Goal: Transaction & Acquisition: Purchase product/service

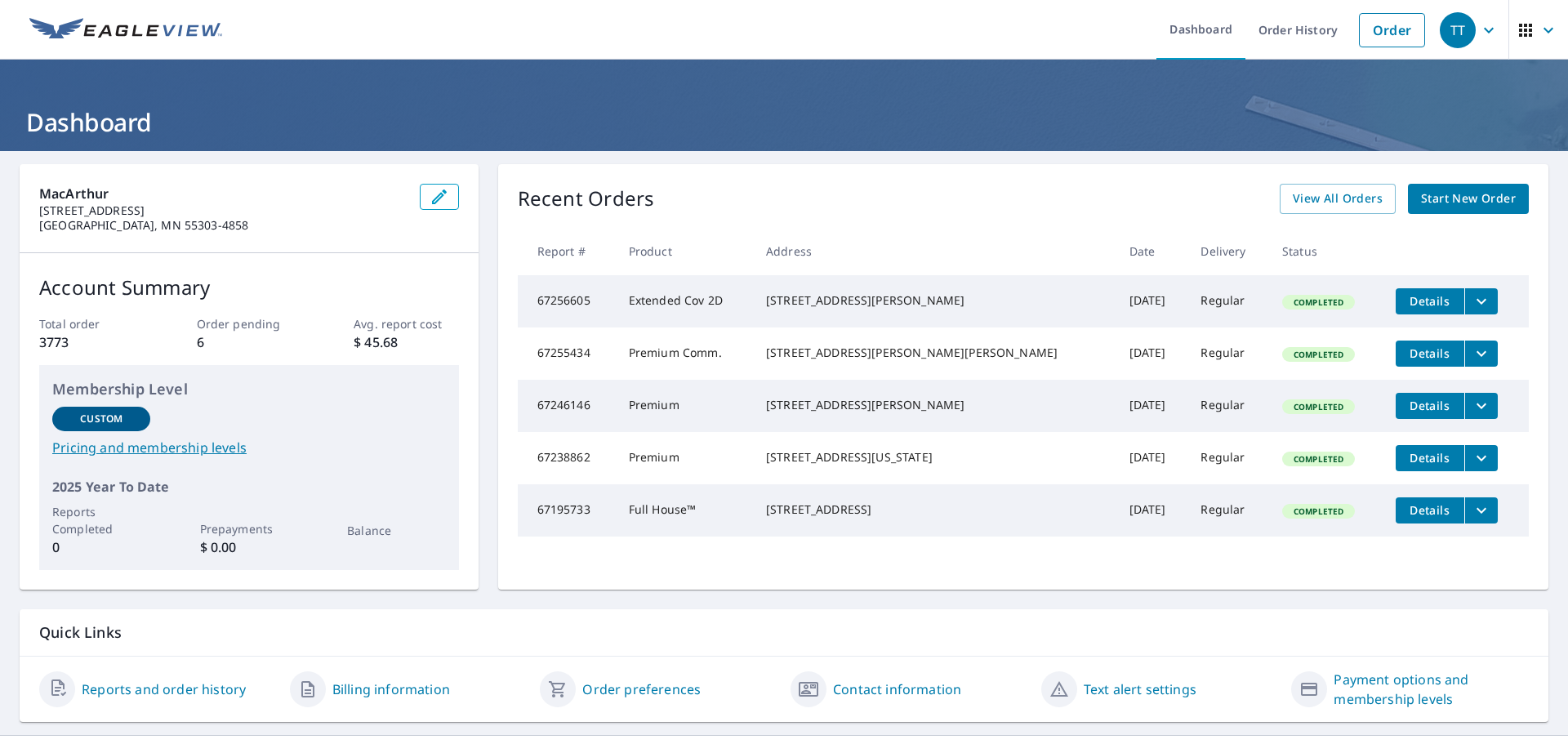
click at [1454, 207] on span "Start New Order" at bounding box center [1468, 199] width 94 height 21
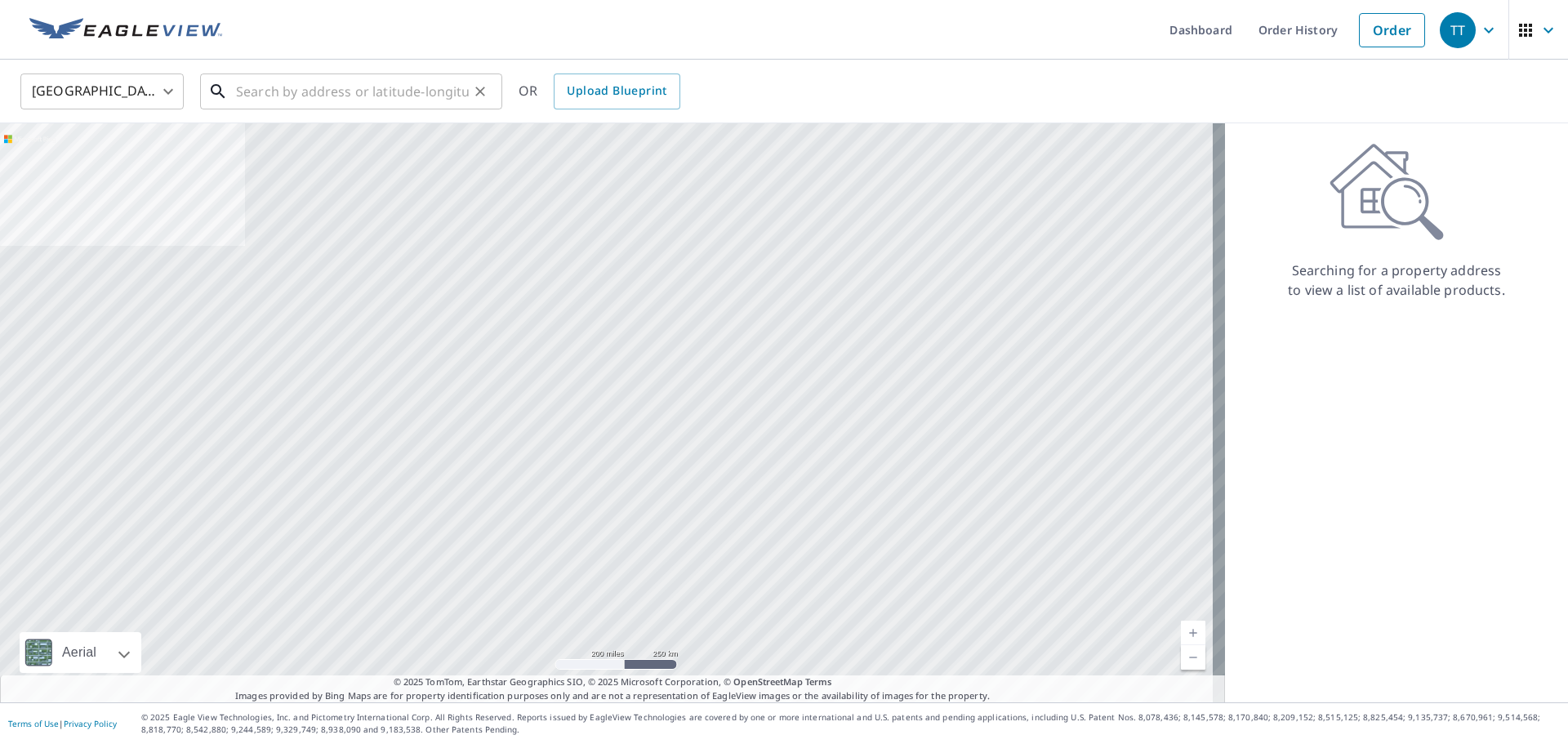
click at [385, 94] on input "text" at bounding box center [352, 91] width 233 height 46
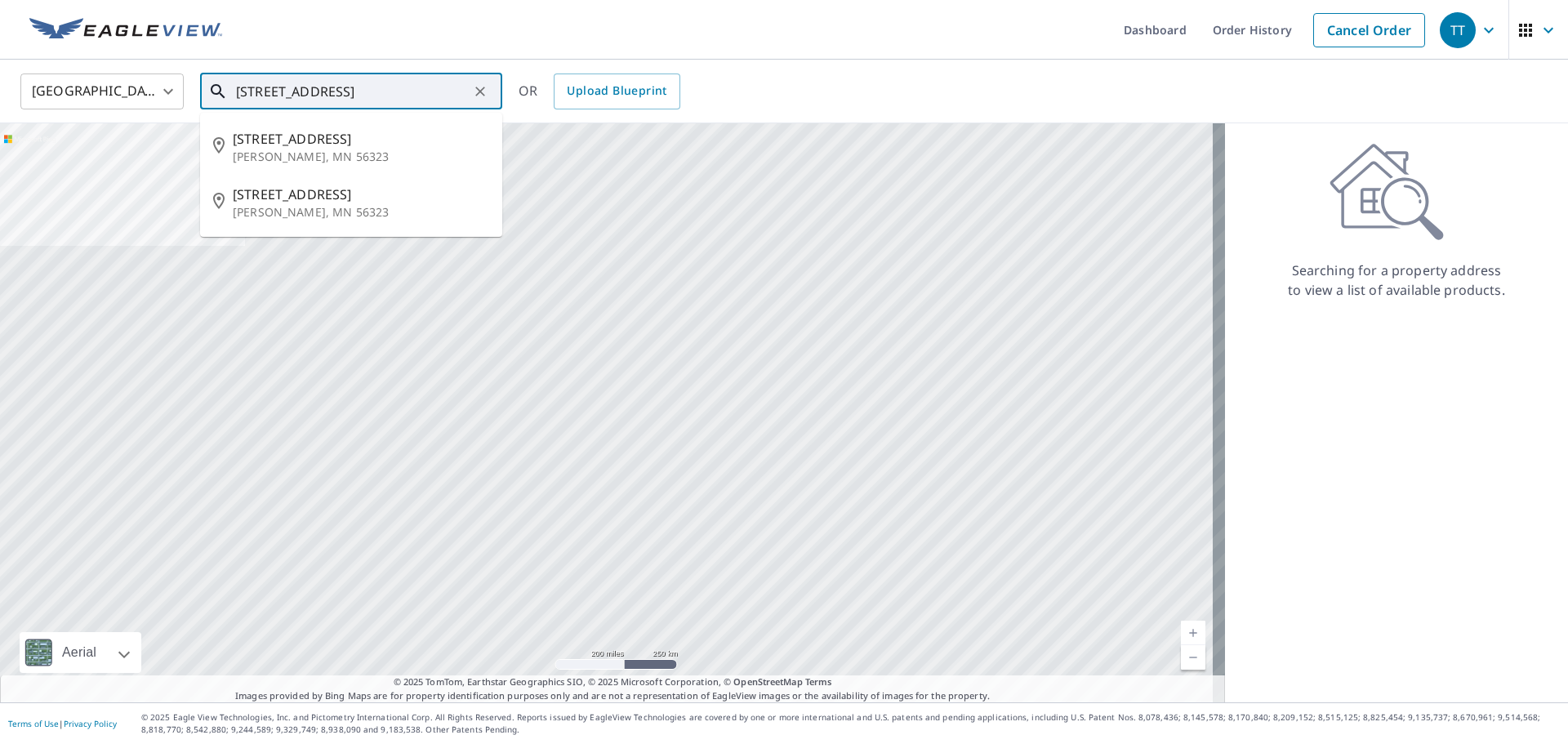
type input "[STREET_ADDRESS]"
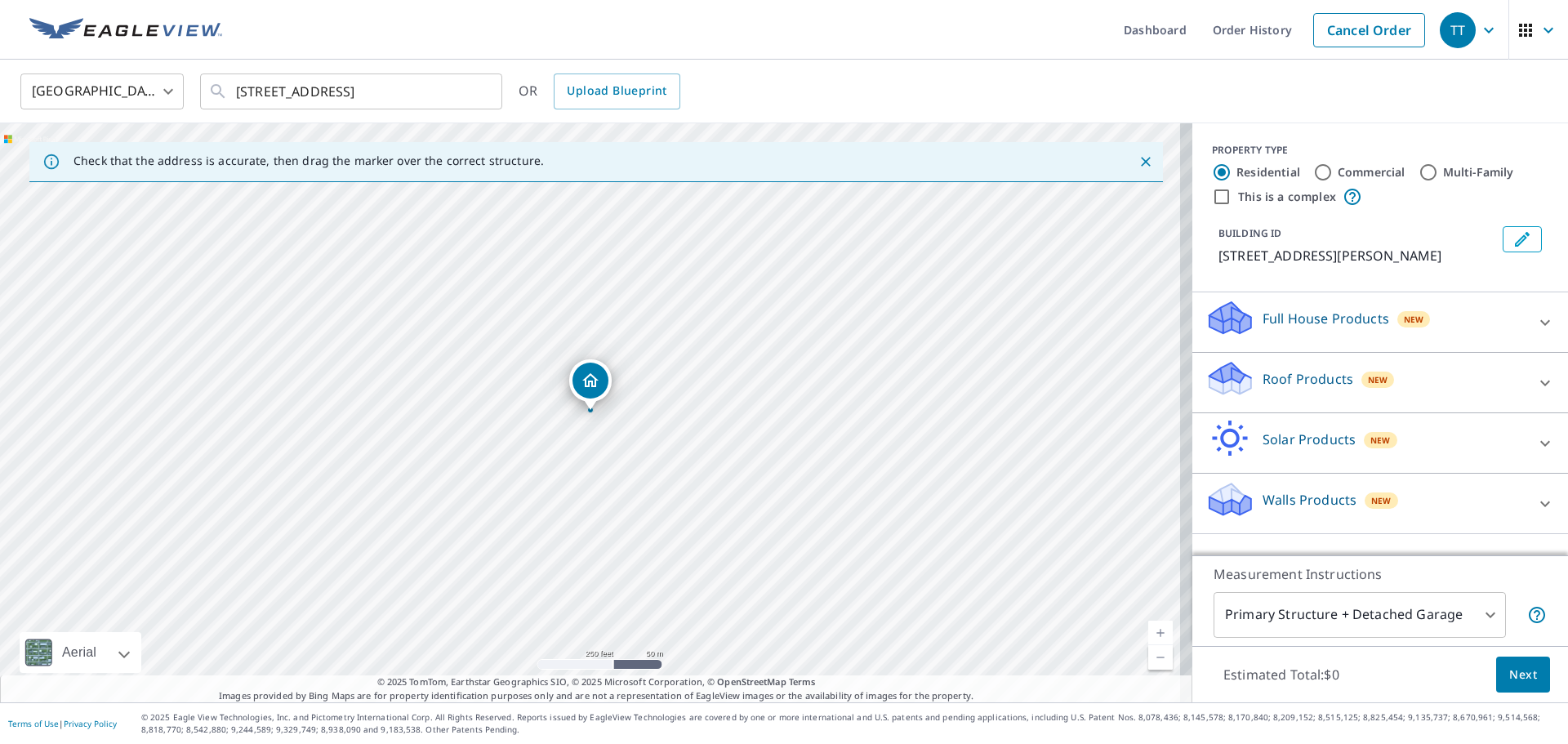
click at [1436, 380] on div "Roof Products New" at bounding box center [1366, 383] width 321 height 47
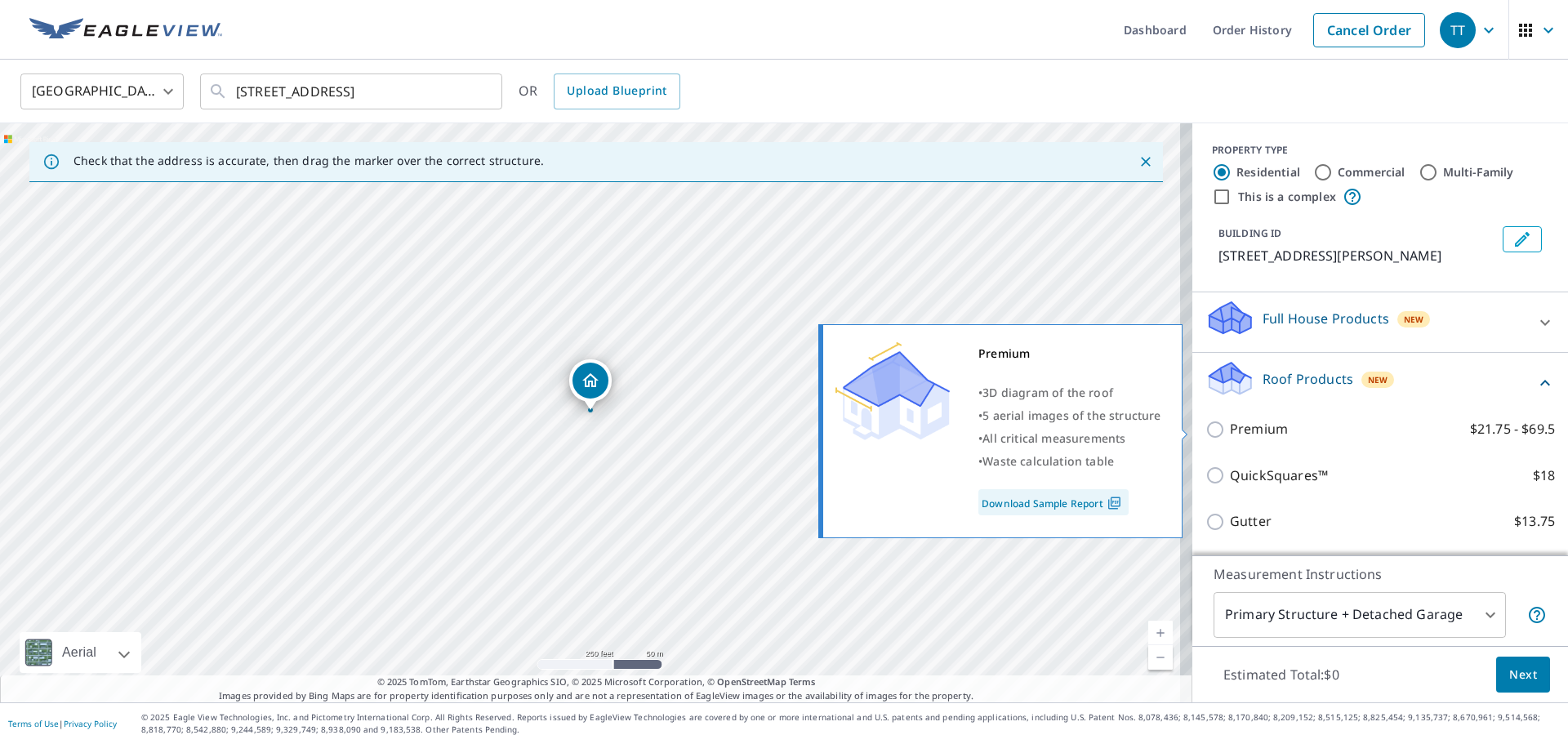
click at [1208, 429] on input "Premium $21.75 - $69.5" at bounding box center [1218, 430] width 24 height 20
checkbox input "true"
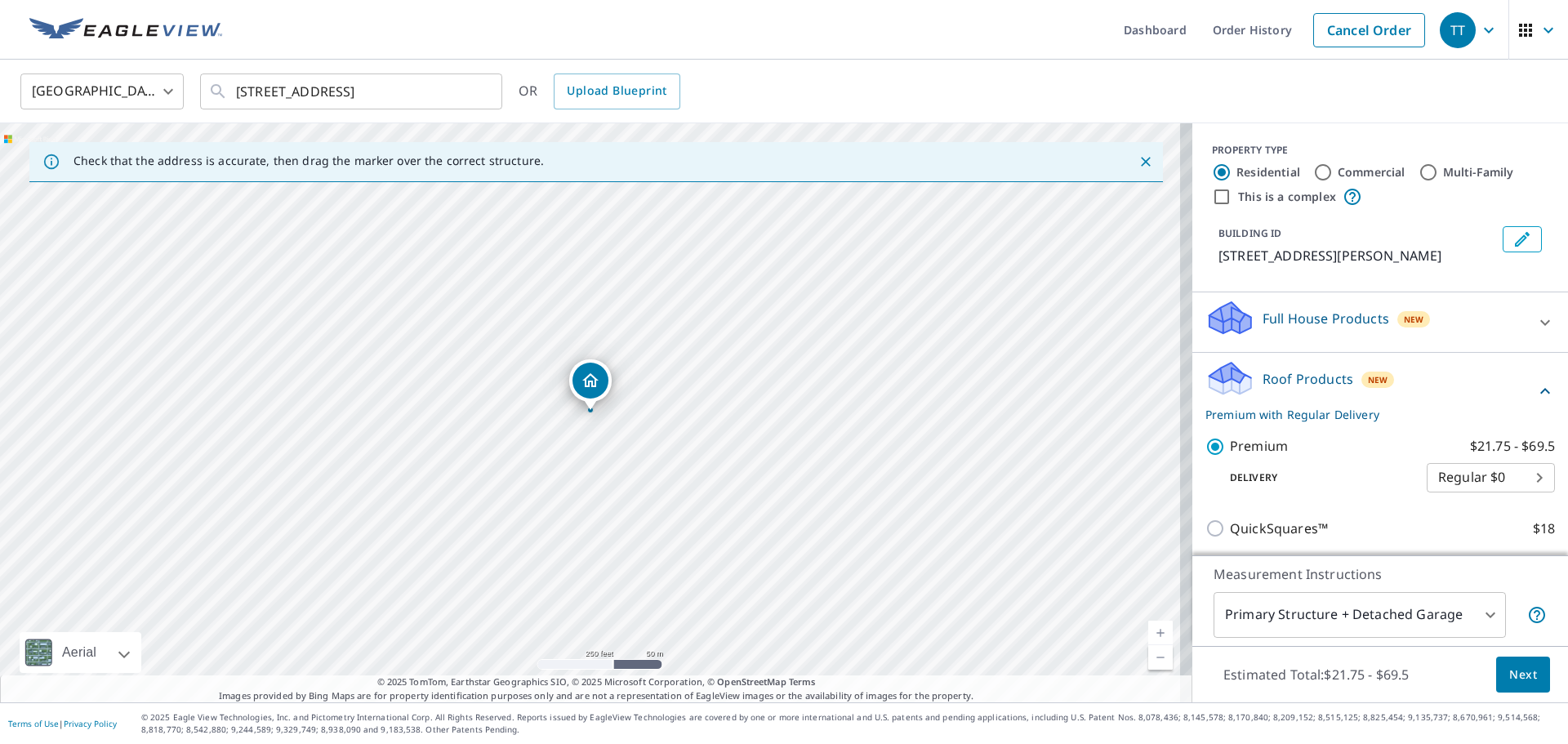
click at [1511, 675] on span "Next" at bounding box center [1523, 675] width 28 height 21
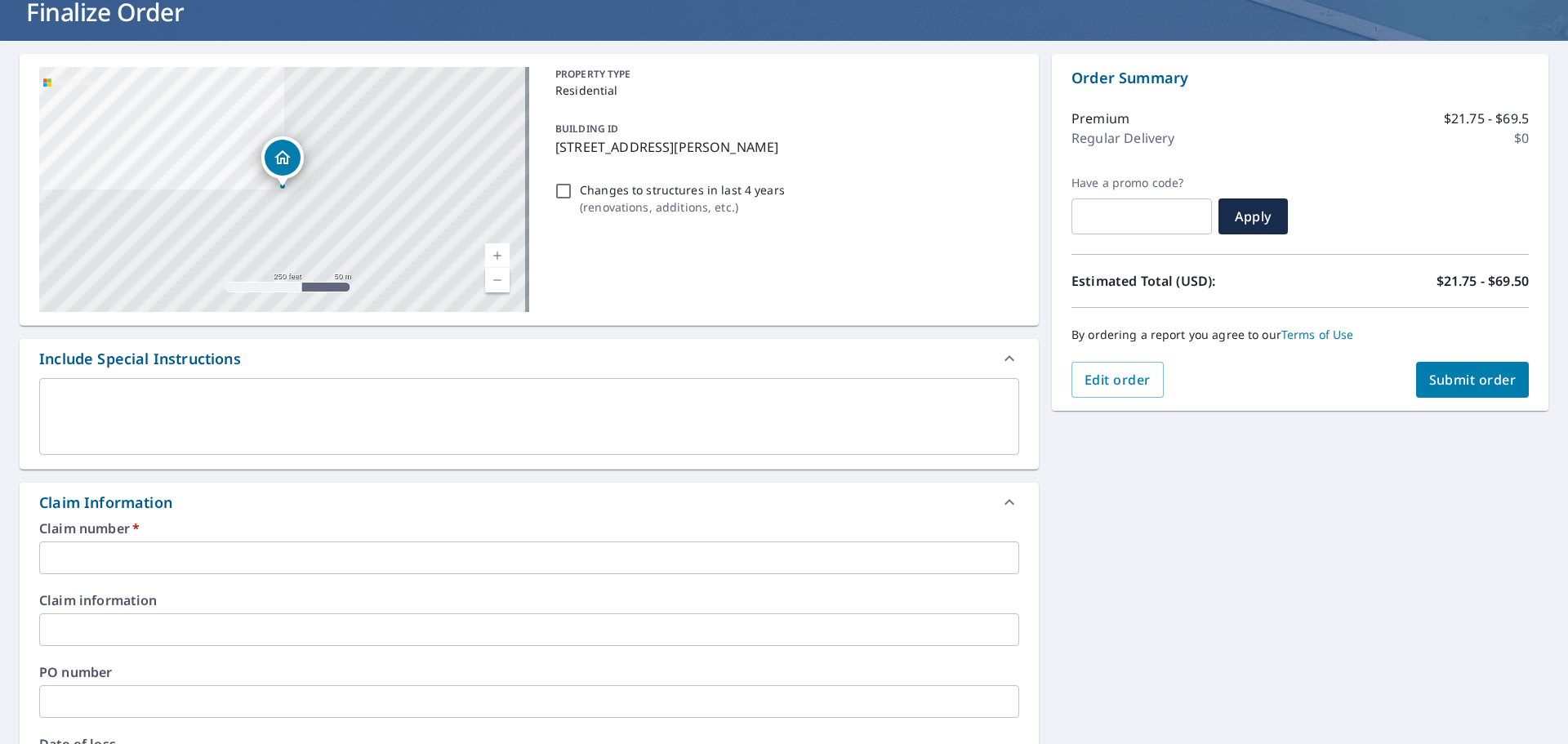
scroll to position [164, 0]
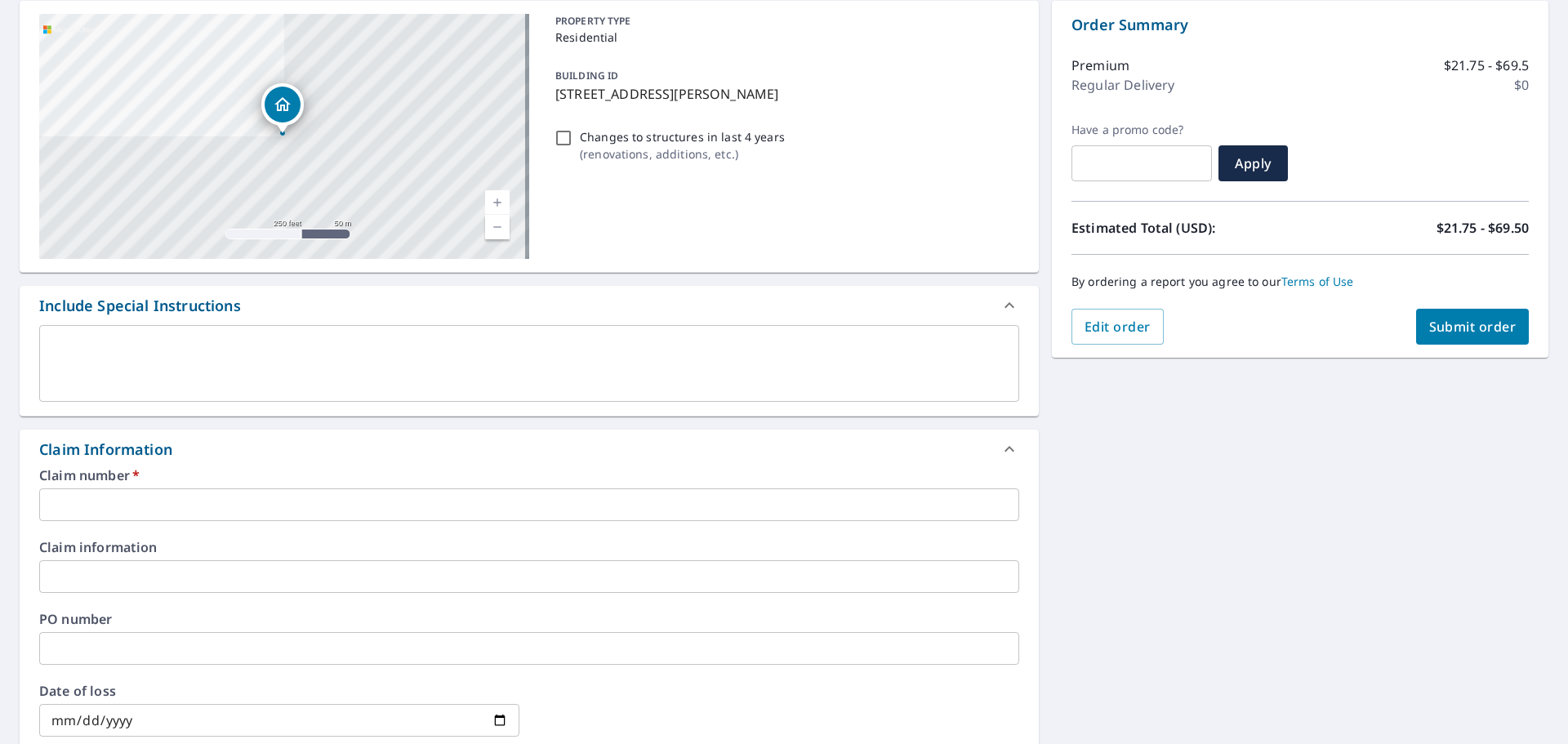
click at [238, 514] on input "text" at bounding box center [528, 505] width 980 height 33
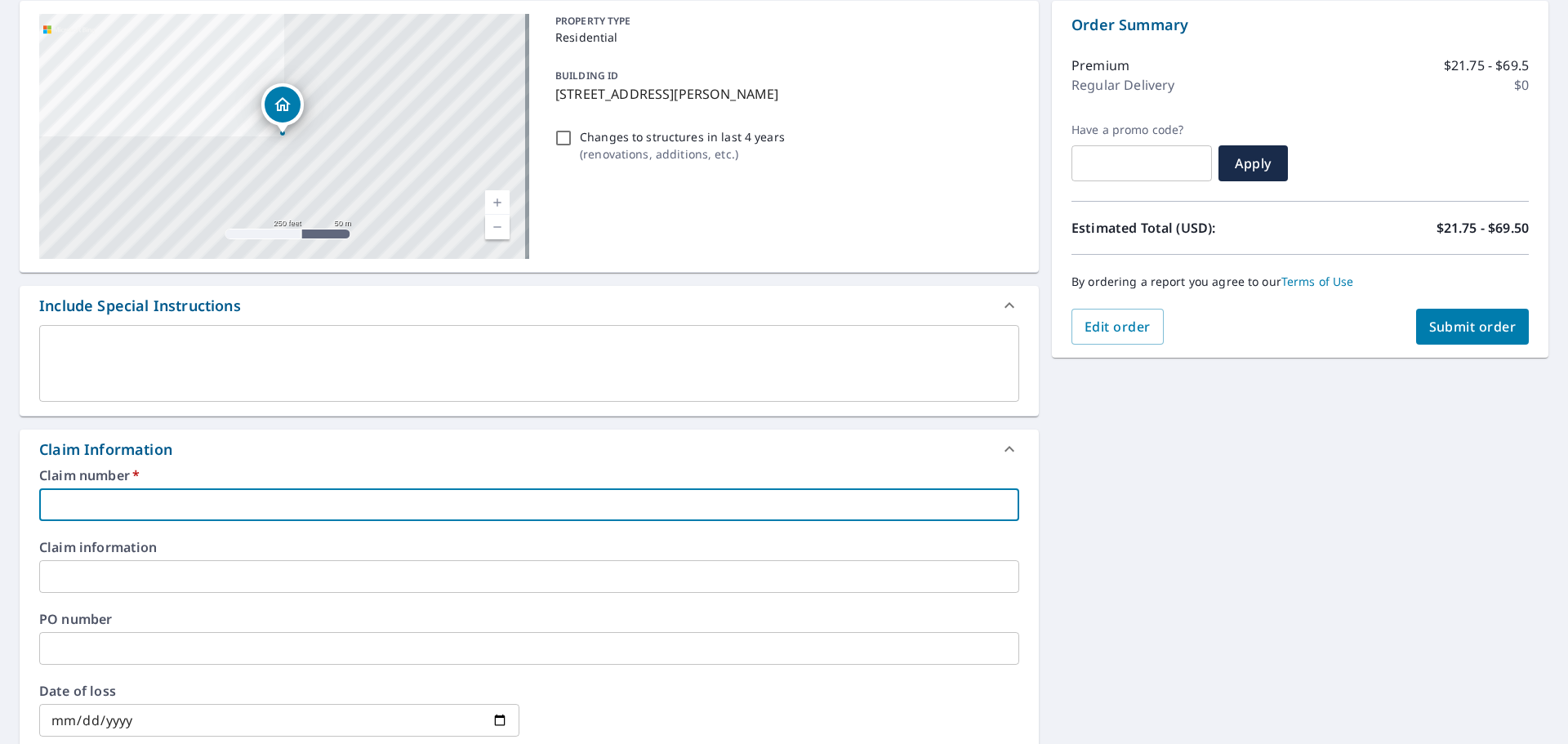
type input "1"
checkbox input "true"
type input "10"
checkbox input "true"
type input "101"
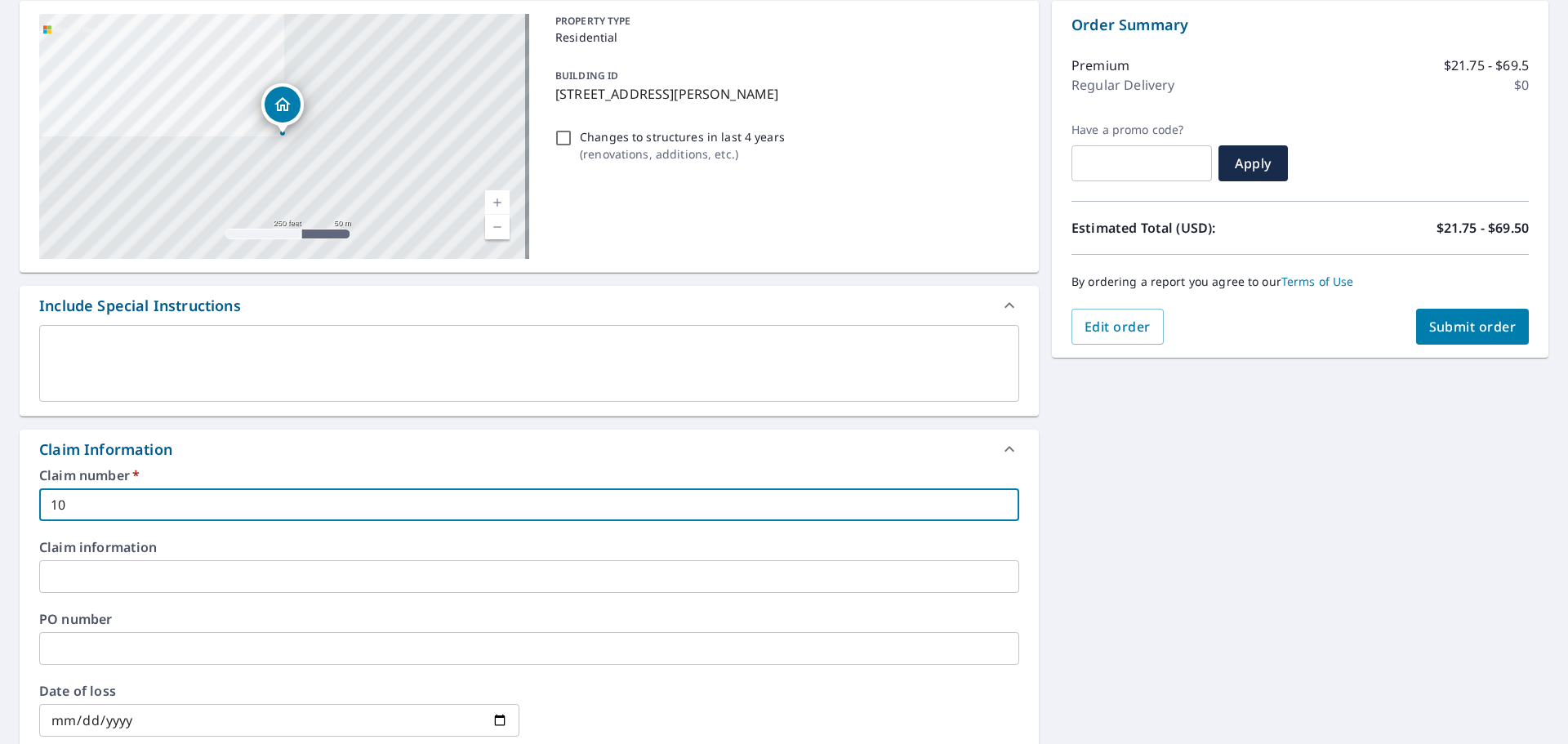
checkbox input "true"
type input "101"
checkbox input "true"
type input "101 5"
checkbox input "true"
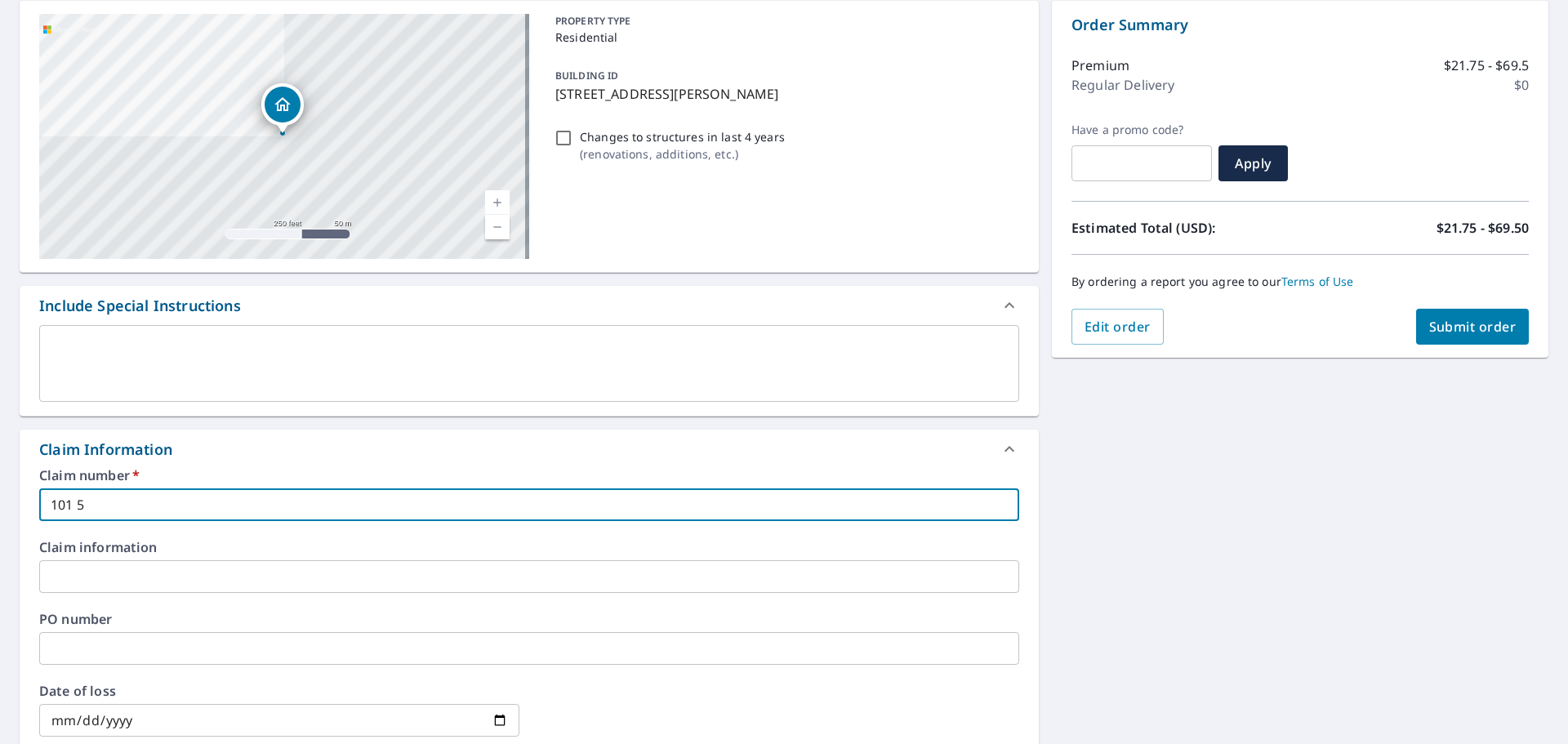
type input "101 5t"
checkbox input "true"
type input "101 5th"
checkbox input "true"
type input "101 5th"
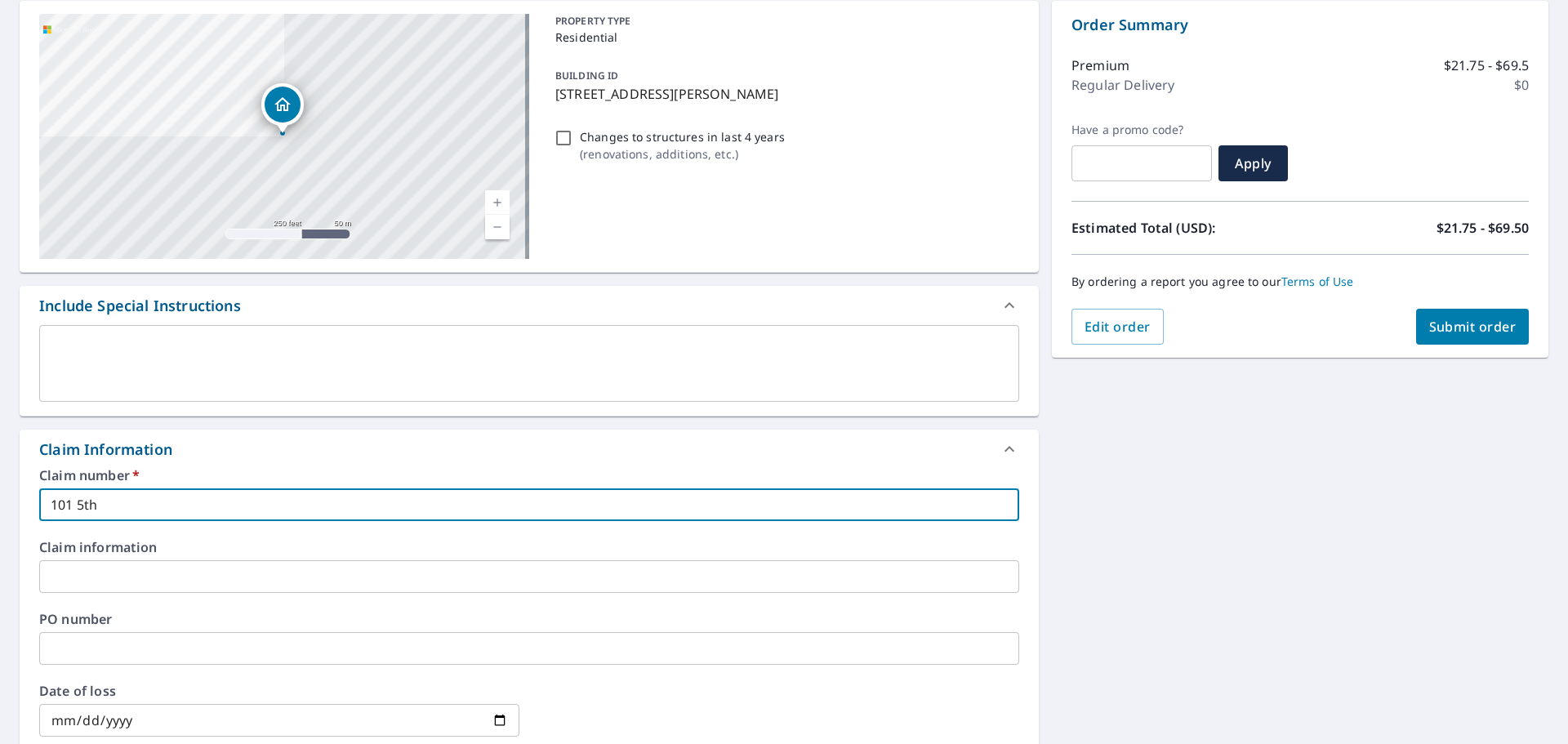
checkbox input "true"
type input "101 5th s"
checkbox input "true"
type input "[STREET_ADDRESS]"
checkbox input "true"
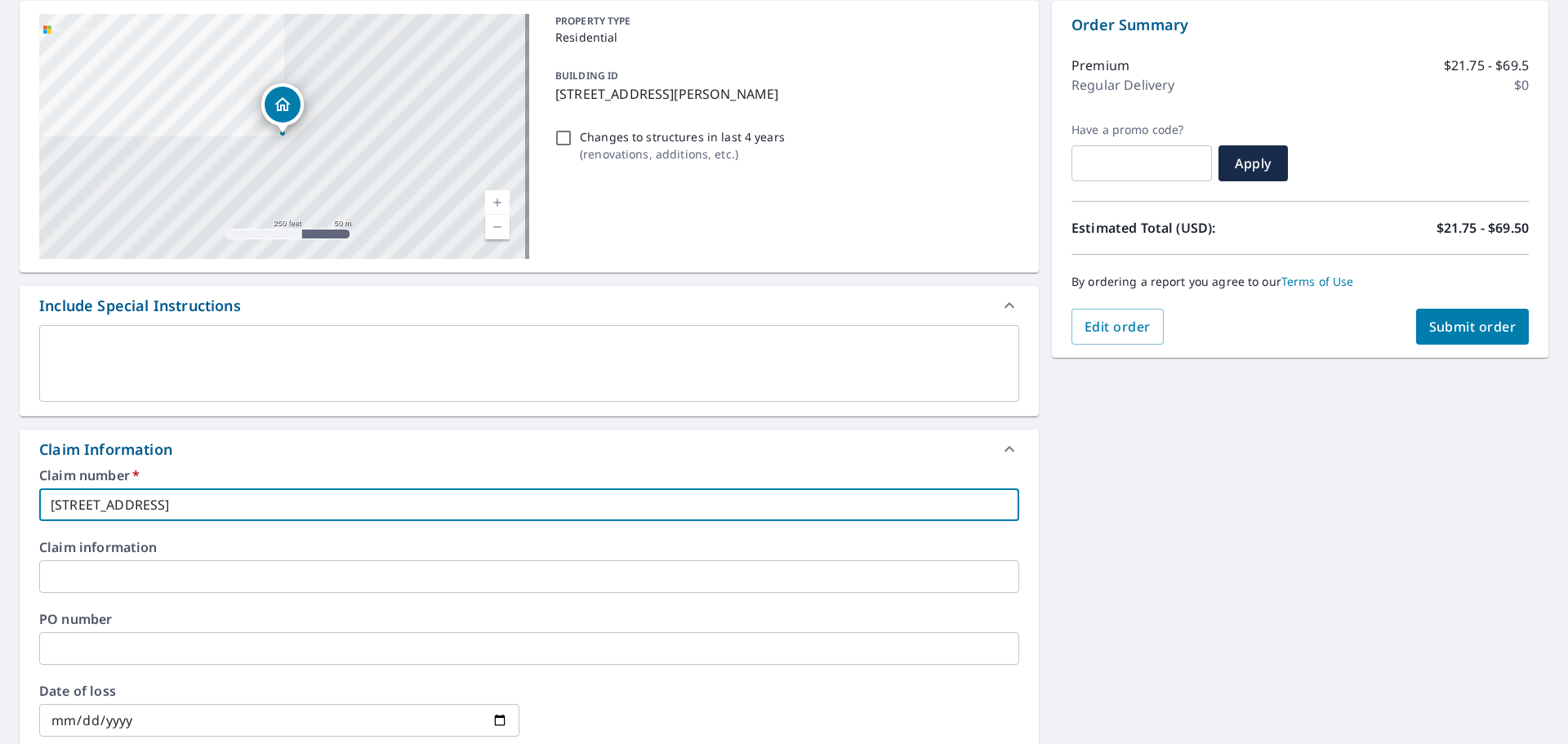
type input "[STREET_ADDRESS]"
checkbox input "true"
type input "[STREET_ADDRESS]"
checkbox input "true"
type input "[STREET_ADDRESS]/"
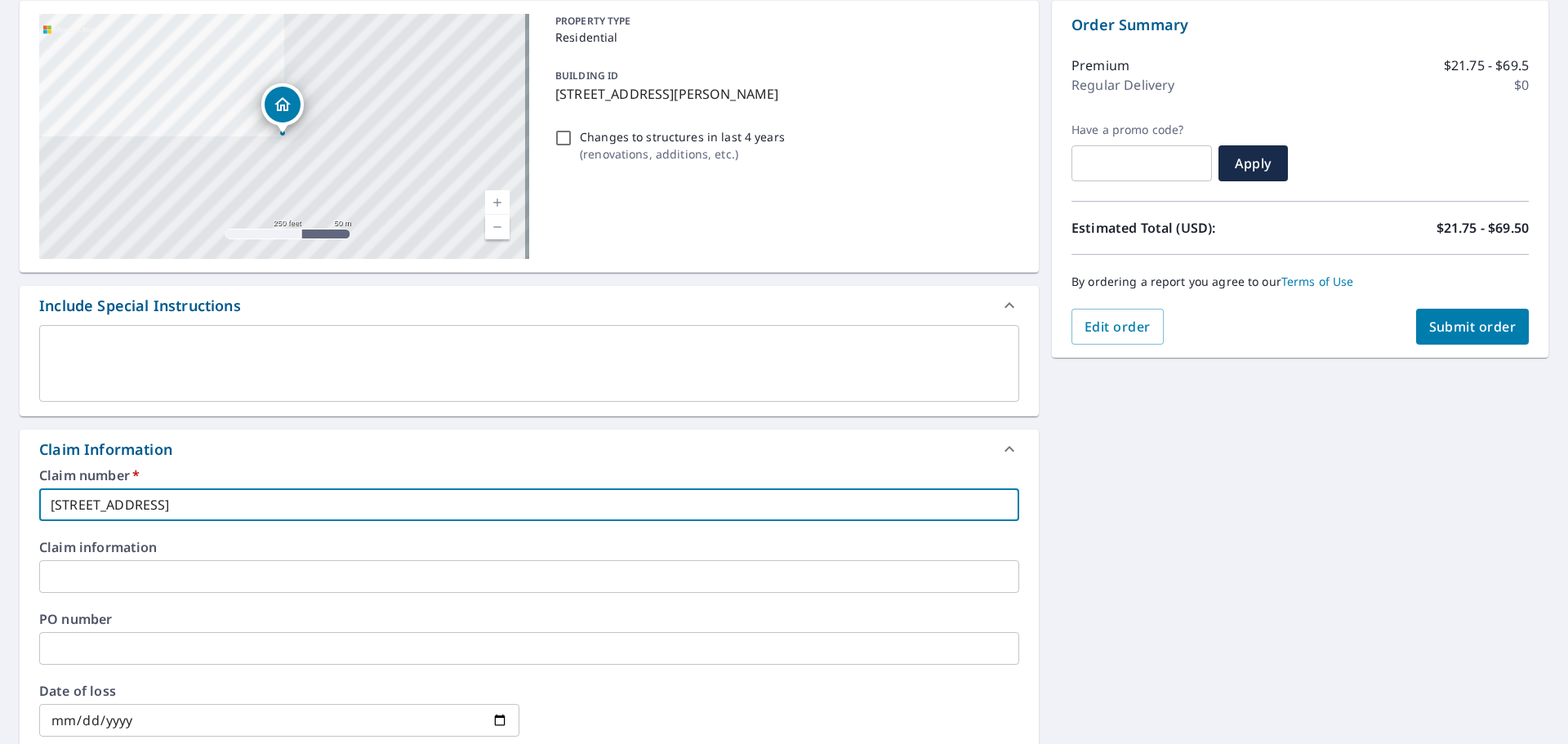
checkbox input "true"
type input "[STREET_ADDRESS]"
checkbox input "true"
type input "[STREET_ADDRESS]/re"
checkbox input "true"
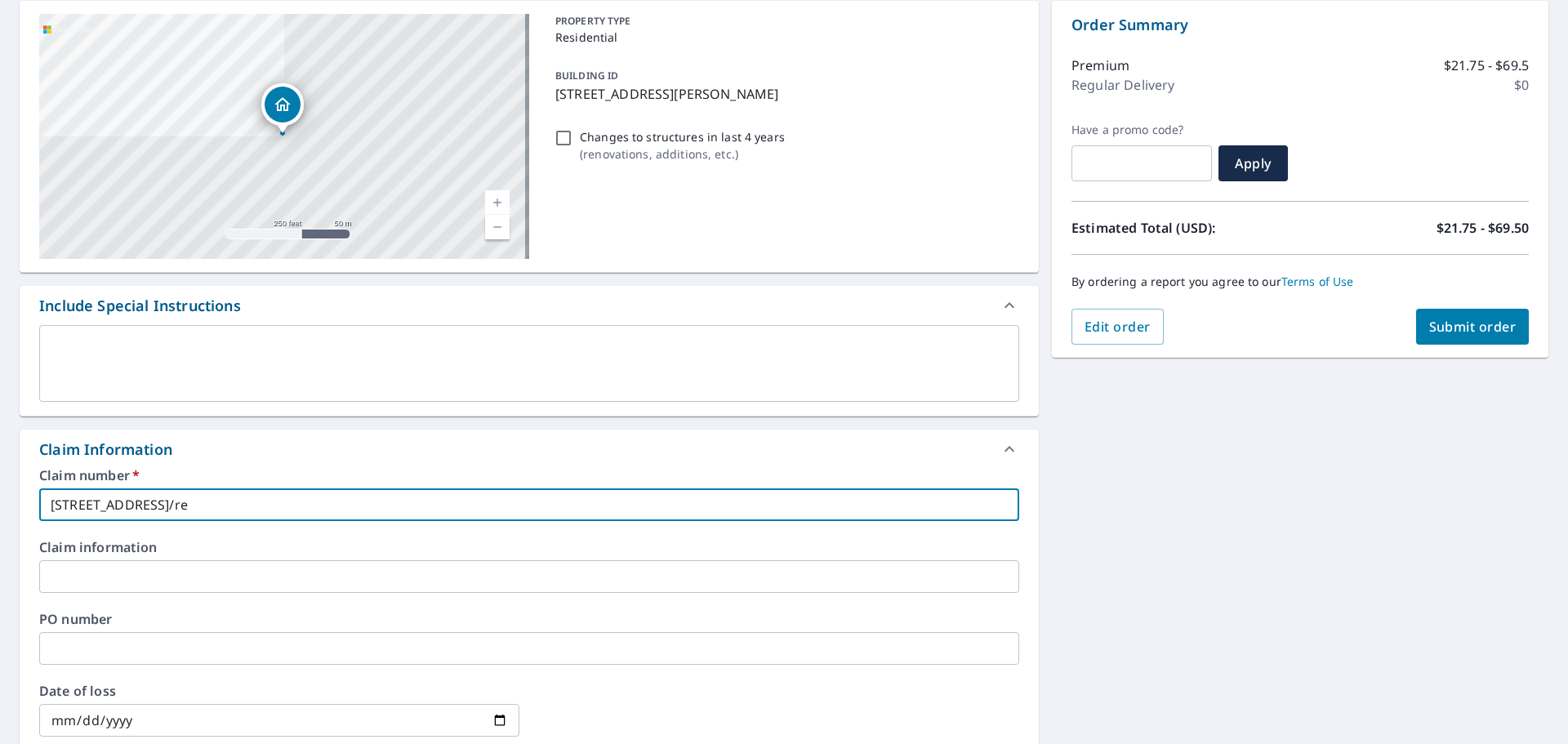
type input "[STREET_ADDRESS]/ref"
checkbox input "true"
type input "[STREET_ADDRESS]/refe"
checkbox input "true"
type input "[STREET_ADDRESS]"
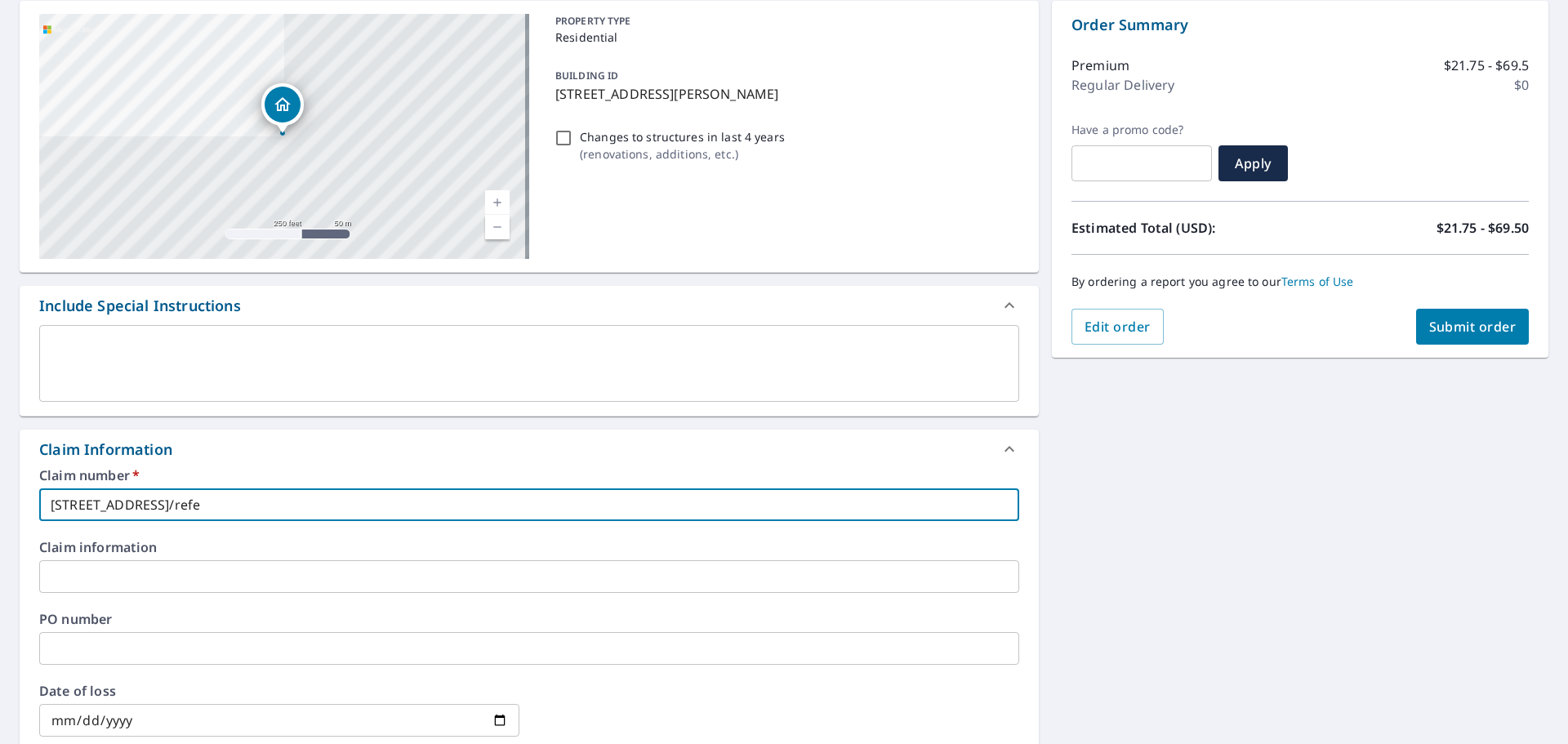
checkbox input "true"
type input "[STREET_ADDRESS]"
checkbox input "true"
type input "[STREET_ADDRESS]"
checkbox input "true"
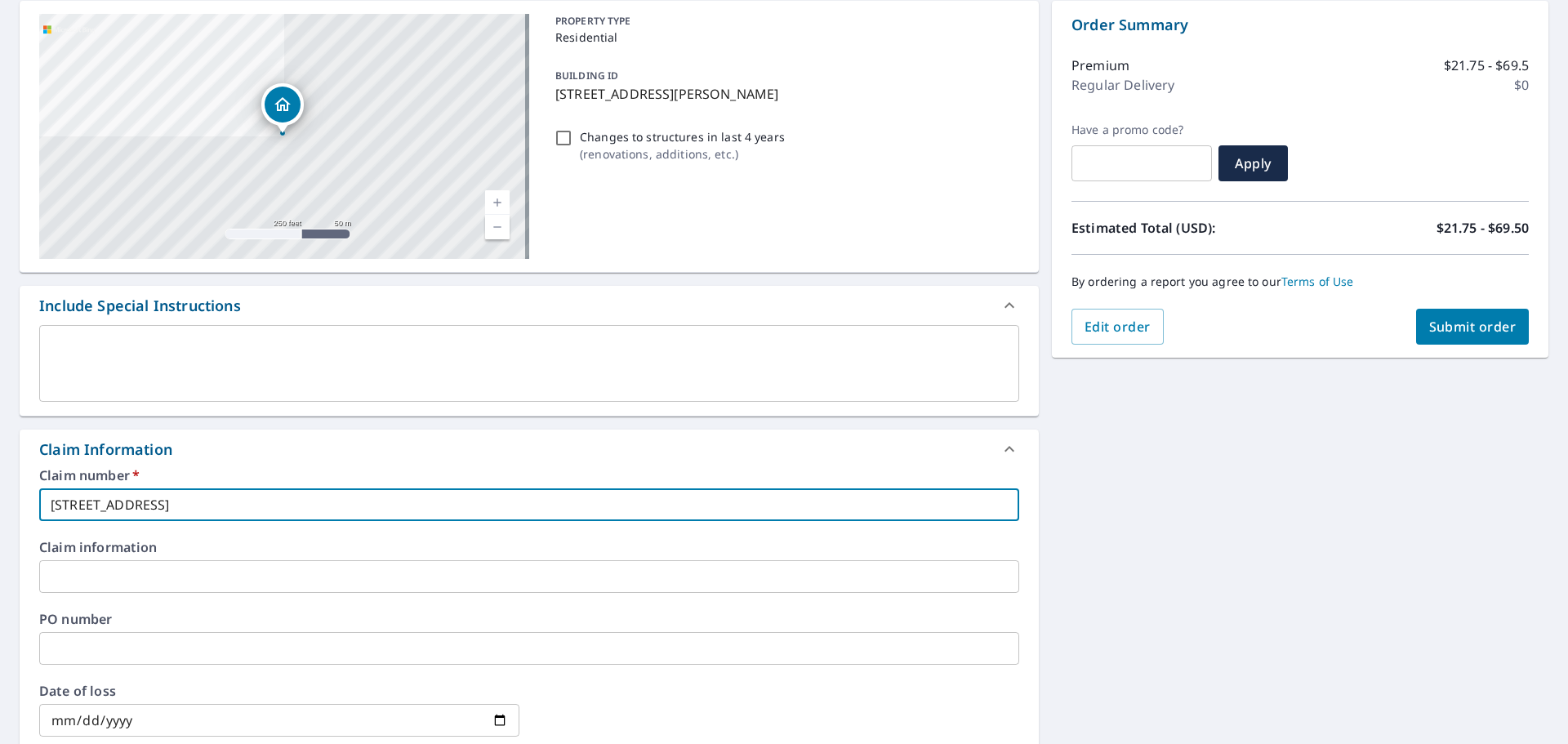
type input "[STREET_ADDRESS]"
checkbox input "true"
type input "[STREET_ADDRESS]"
checkbox input "true"
type input "[STREET_ADDRESS]/referred r"
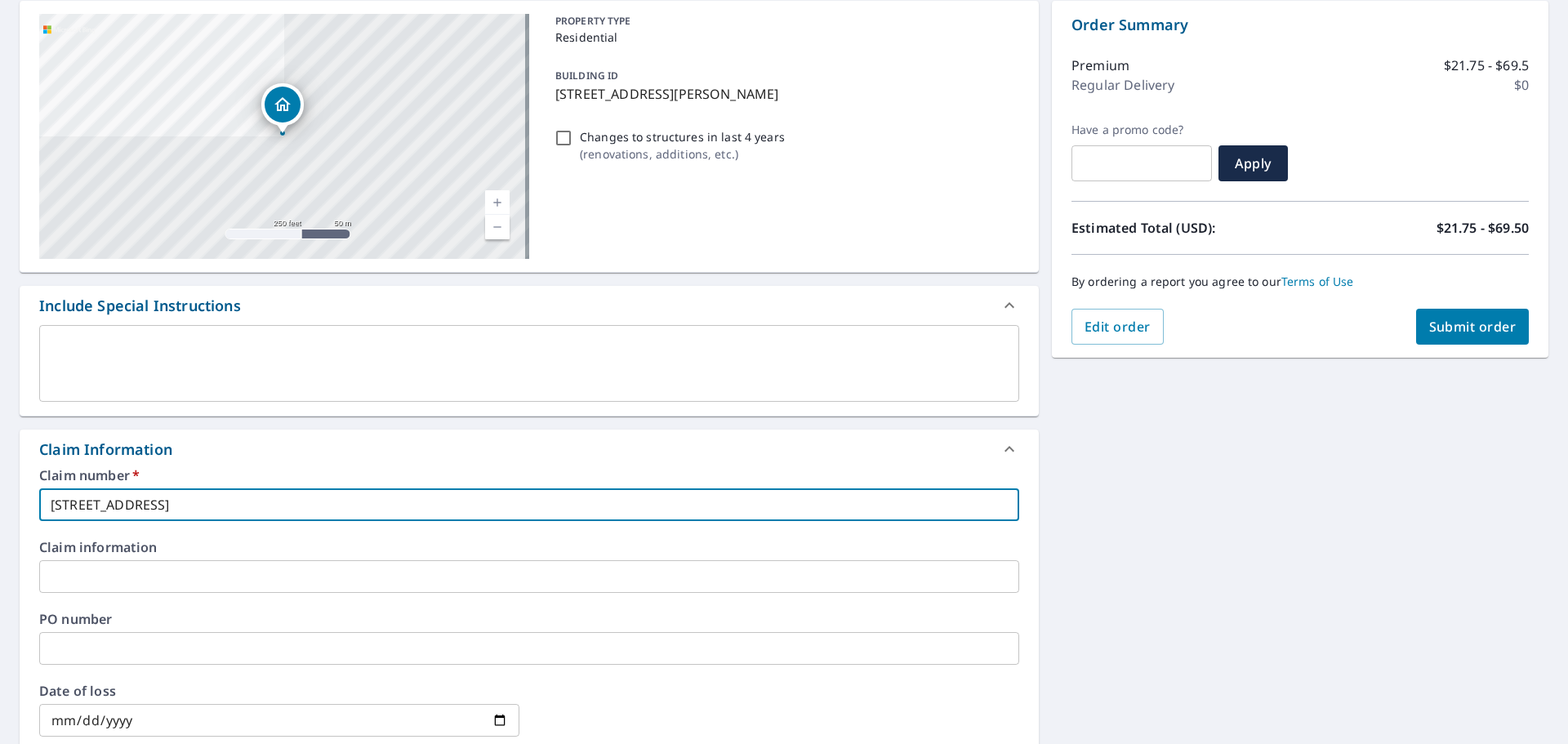
checkbox input "true"
type input "[STREET_ADDRESS]/referred re"
checkbox input "true"
type input "[STREET_ADDRESS]/referred res"
checkbox input "true"
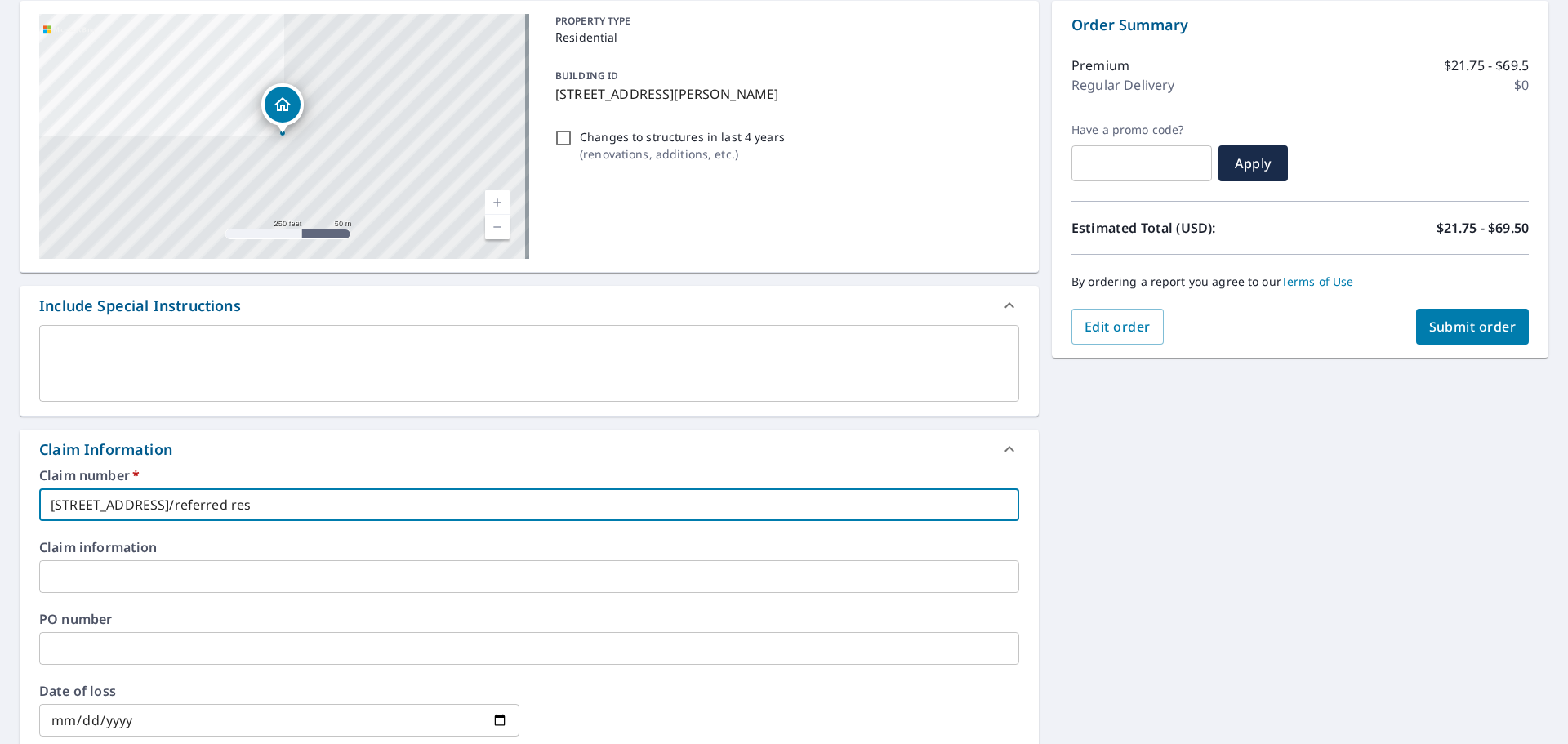
type input "[STREET_ADDRESS] rest"
checkbox input "true"
type input "[STREET_ADDRESS] resto"
checkbox input "true"
type input "[STREET_ADDRESS] restor"
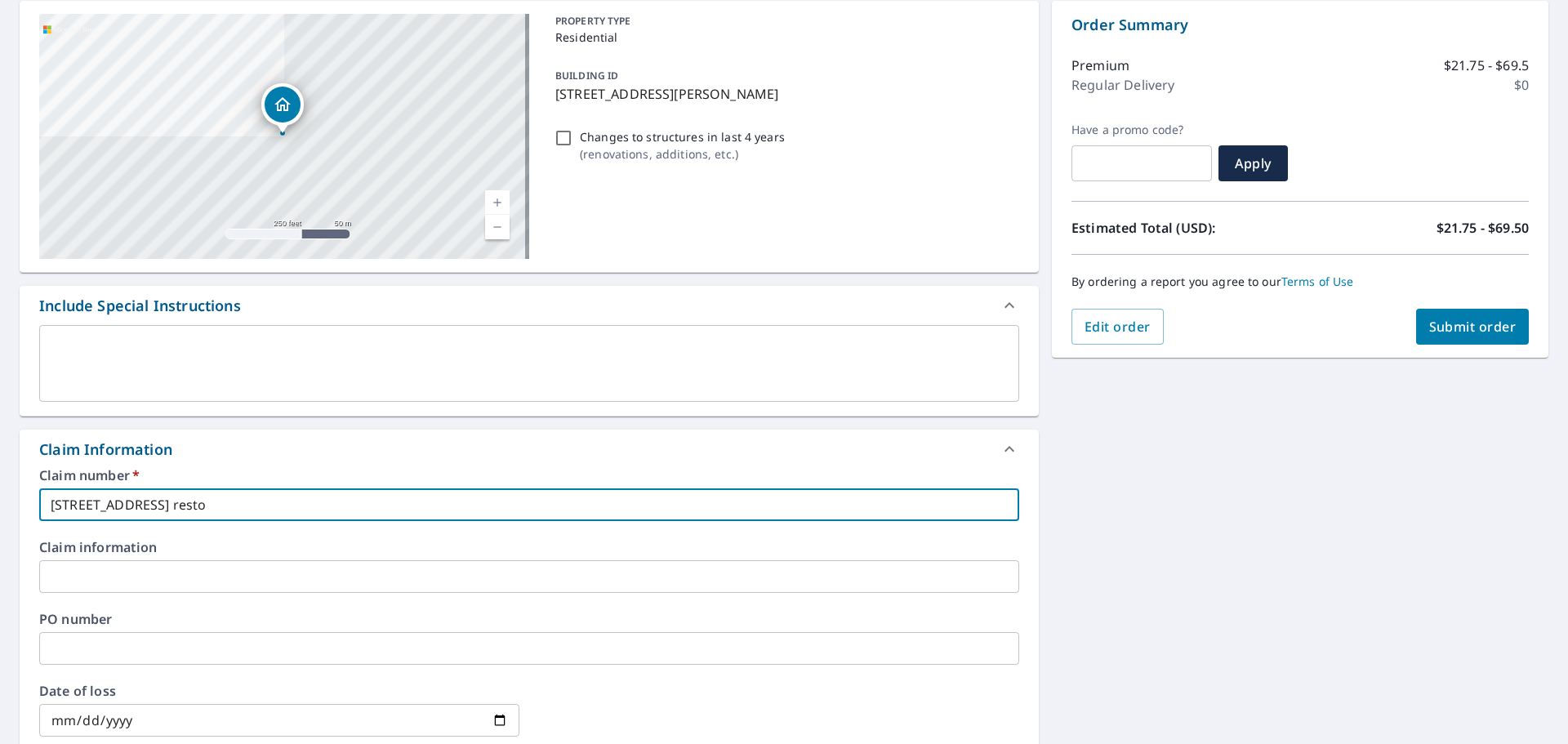
checkbox input "true"
type input "[STREET_ADDRESS] restora"
checkbox input "true"
type input "[STREET_ADDRESS] restorat"
checkbox input "true"
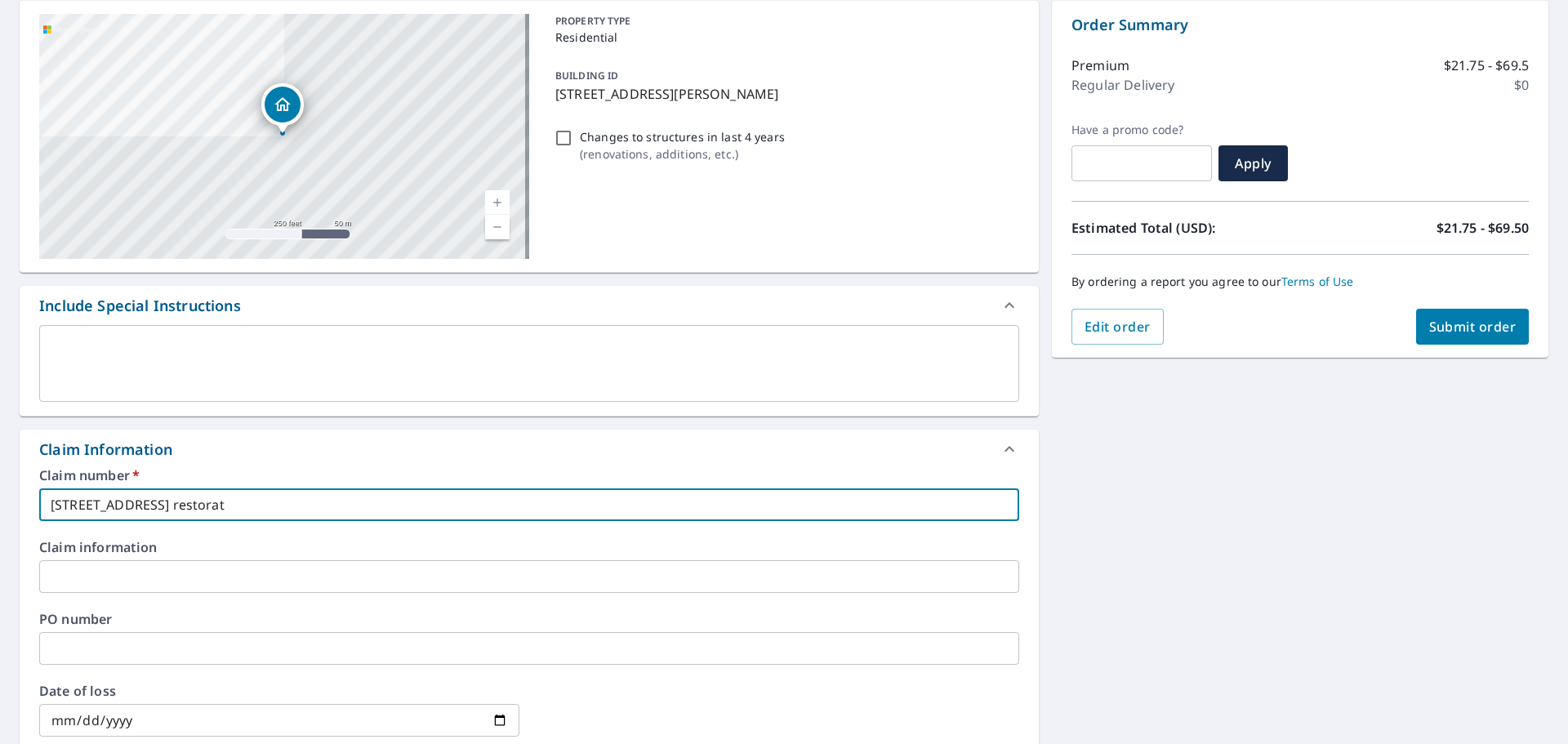
type input "[STREET_ADDRESS]/referred restorati"
checkbox input "true"
type input "[STREET_ADDRESS] restoratio"
checkbox input "true"
type input "[STREET_ADDRESS]"
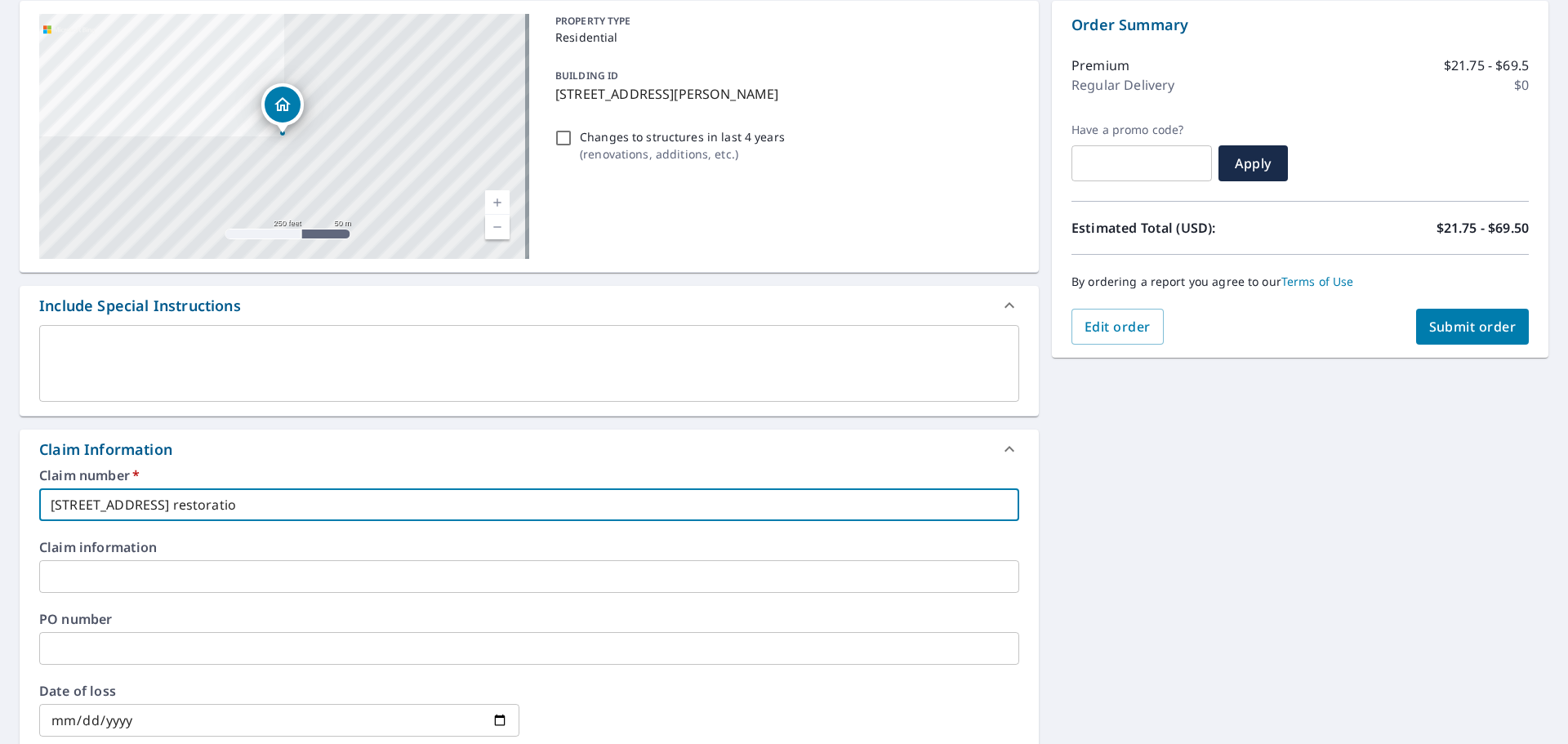
checkbox input "true"
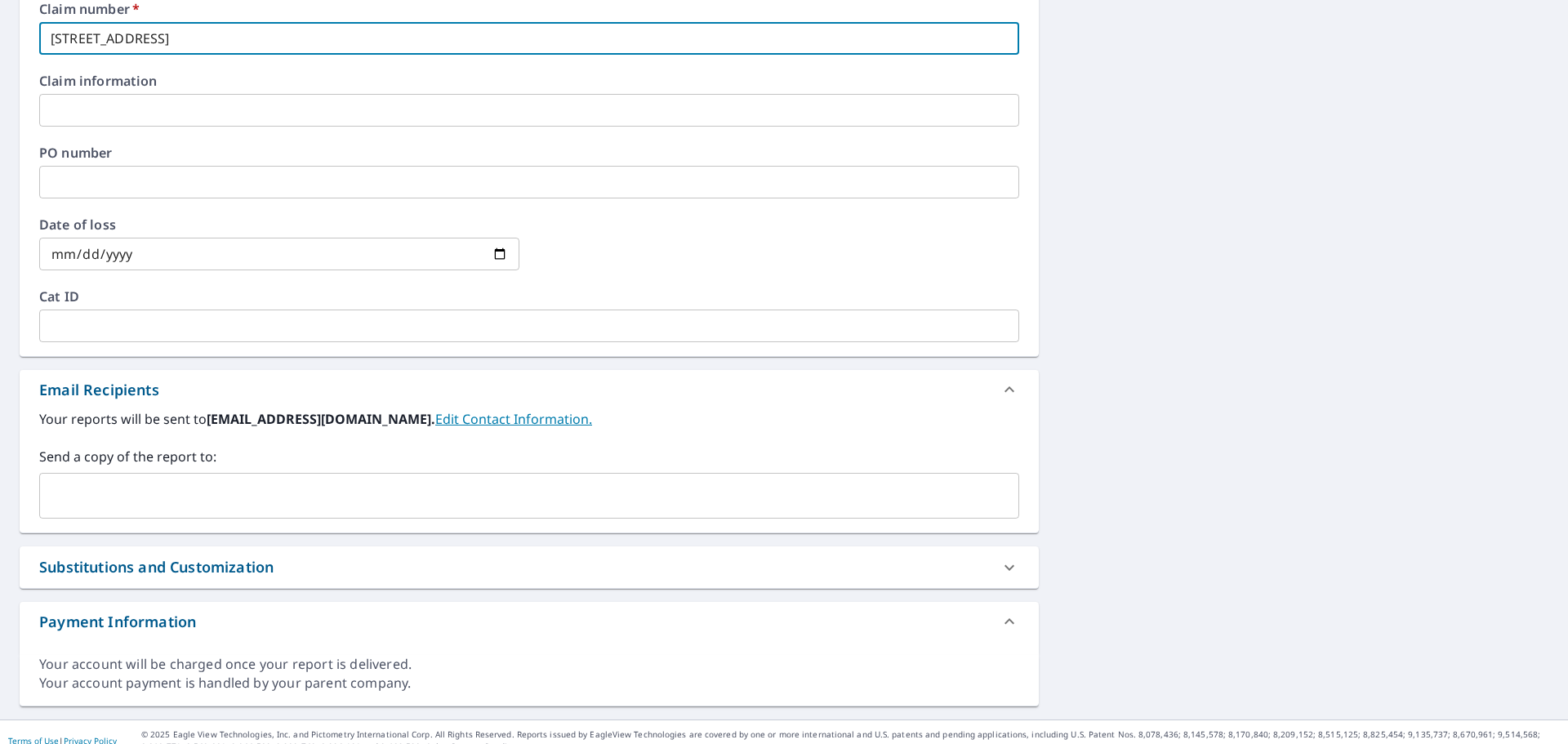
scroll to position [647, 0]
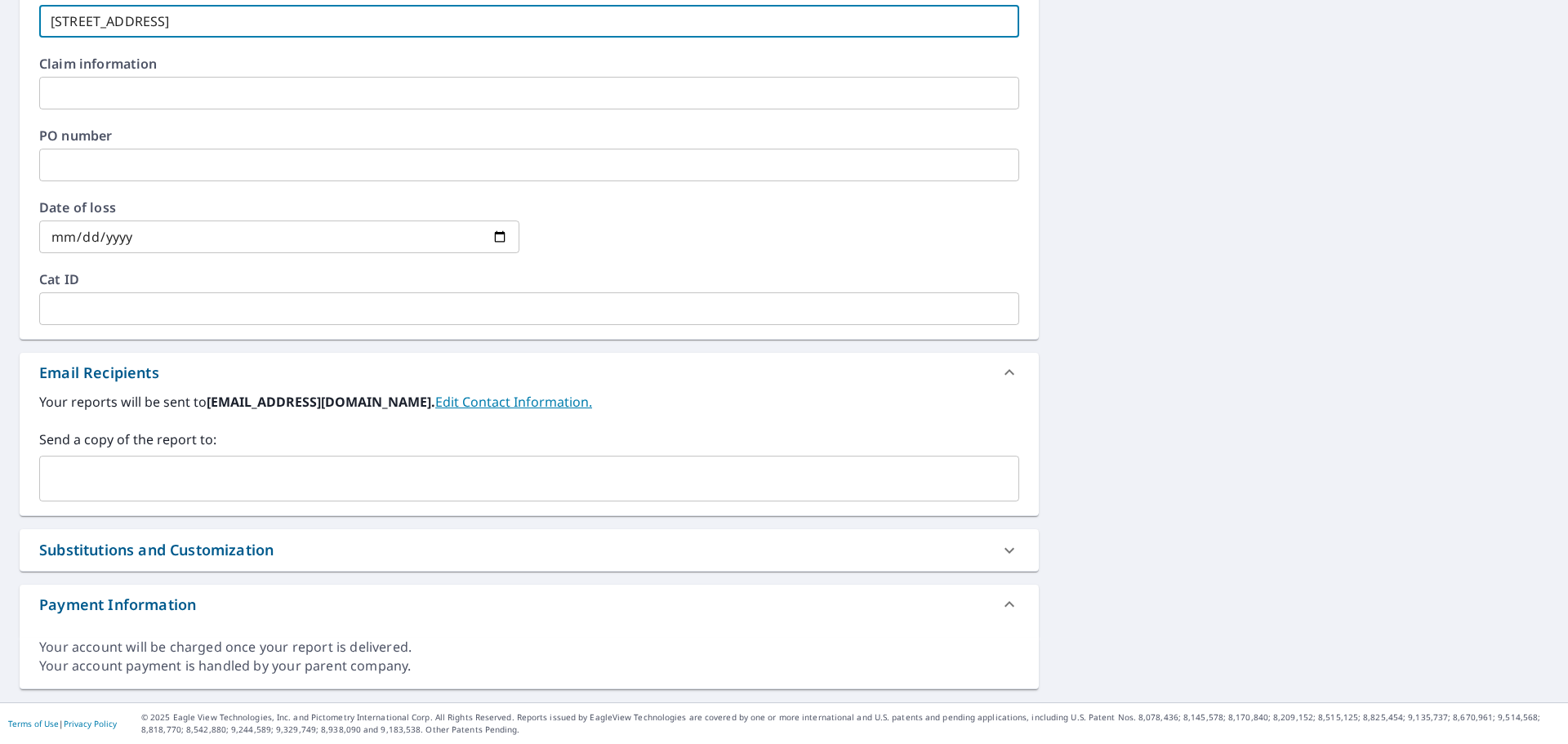
type input "[STREET_ADDRESS]"
click at [411, 476] on input "text" at bounding box center [517, 479] width 941 height 31
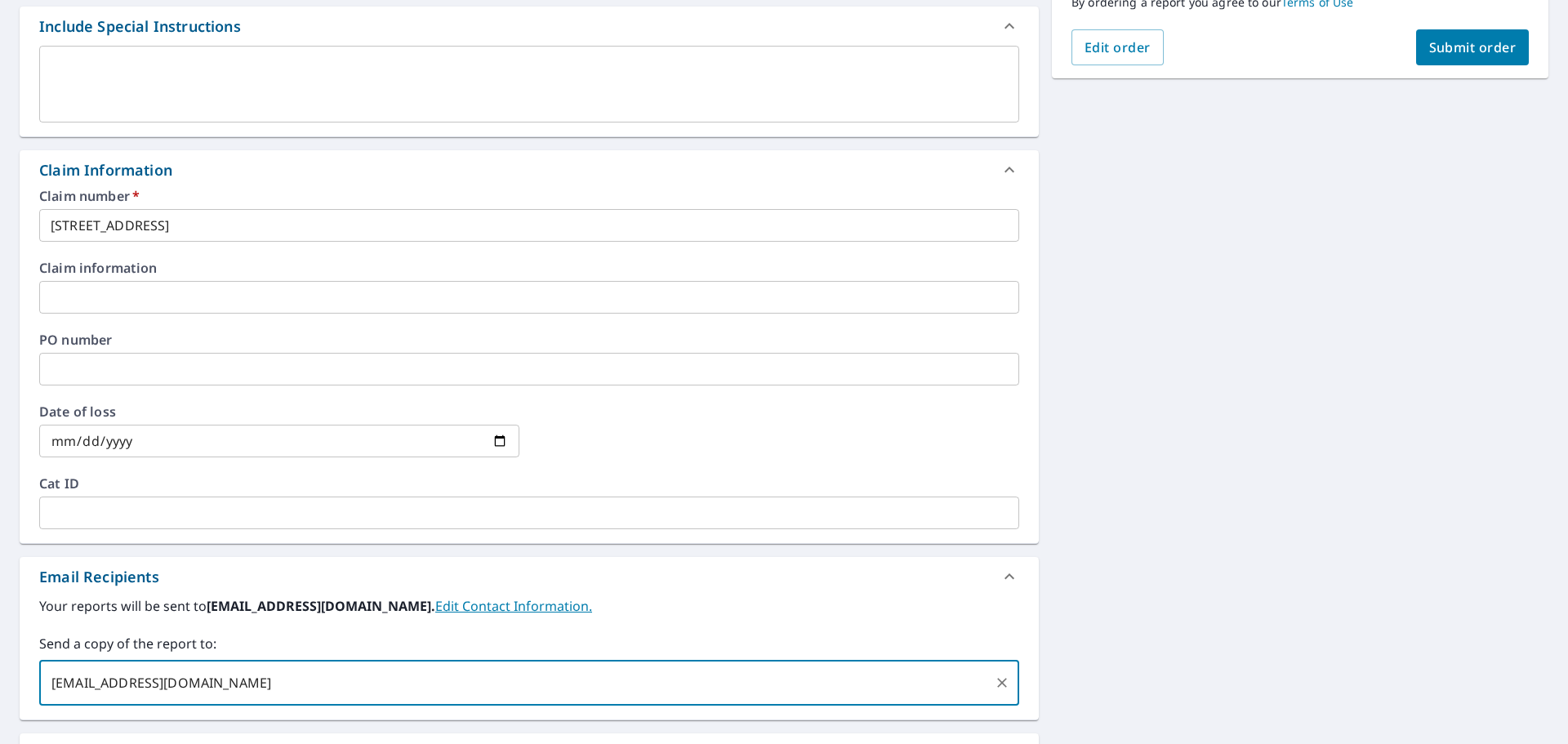
scroll to position [422, 0]
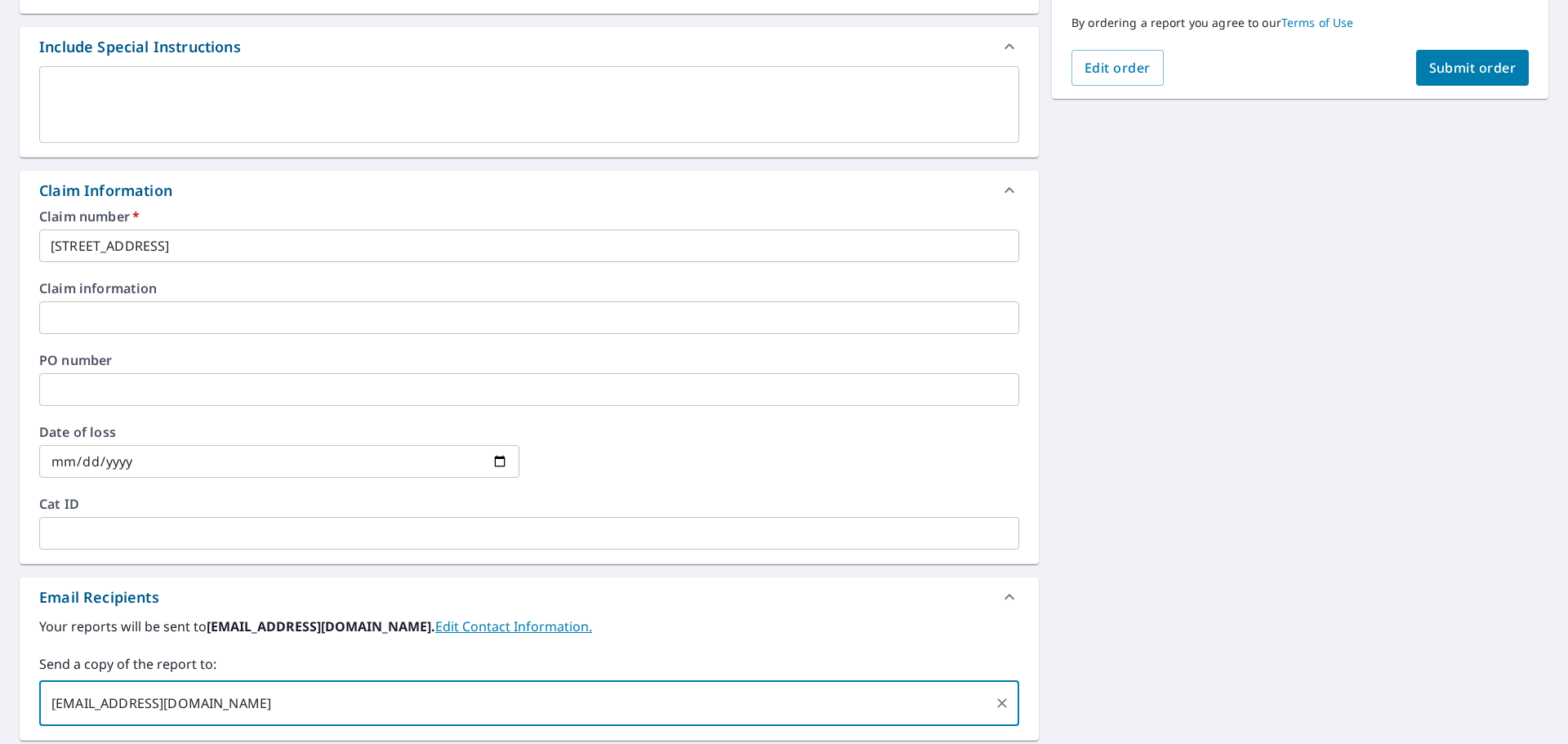
type input "[EMAIL_ADDRESS][DOMAIN_NAME]"
click at [1458, 68] on span "Submit order" at bounding box center [1473, 68] width 87 height 18
checkbox input "true"
